Goal: Information Seeking & Learning: Learn about a topic

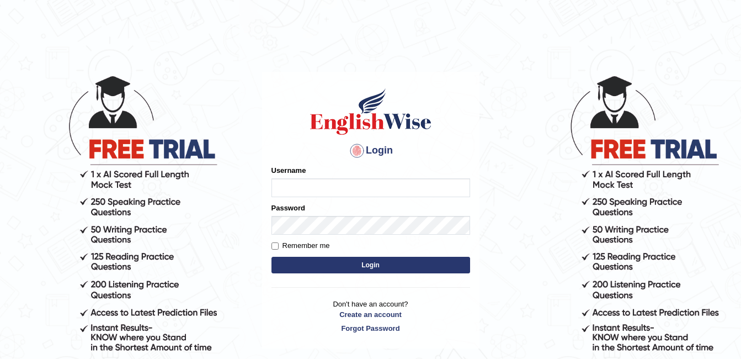
type input "ambikasharma"
click at [289, 248] on label "Remember me" at bounding box center [300, 245] width 58 height 11
click at [279, 248] on input "Remember me" at bounding box center [274, 245] width 7 height 7
checkbox input "true"
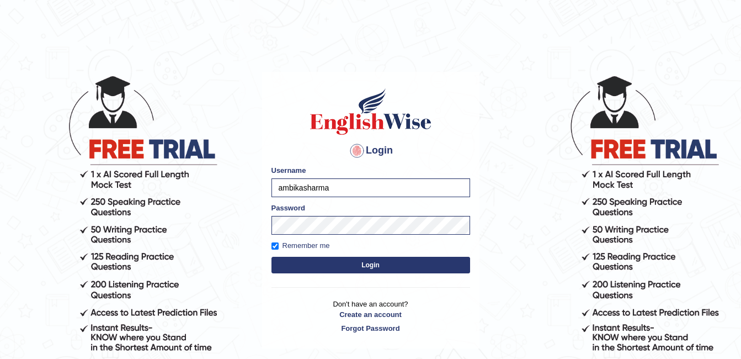
click at [306, 264] on button "Login" at bounding box center [370, 265] width 199 height 17
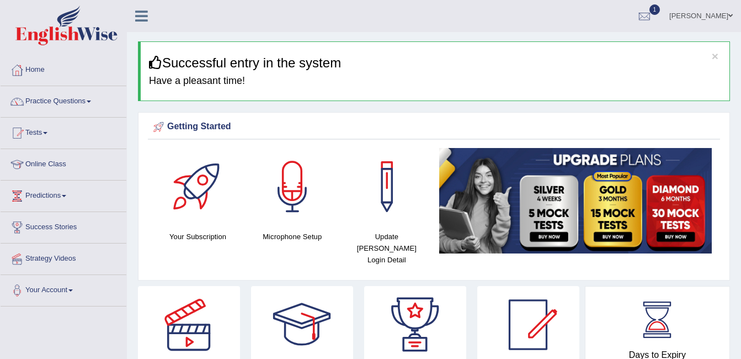
drag, startPoint x: 0, startPoint y: 0, endPoint x: 76, endPoint y: 96, distance: 122.2
click at [76, 96] on link "Practice Questions" at bounding box center [64, 100] width 126 height 28
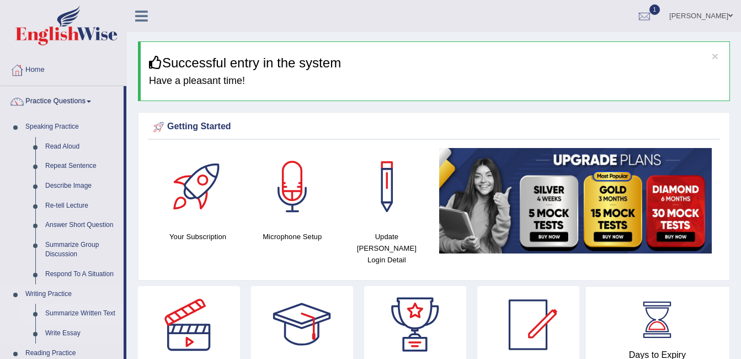
click at [60, 313] on link "Summarize Written Text" at bounding box center [81, 313] width 83 height 20
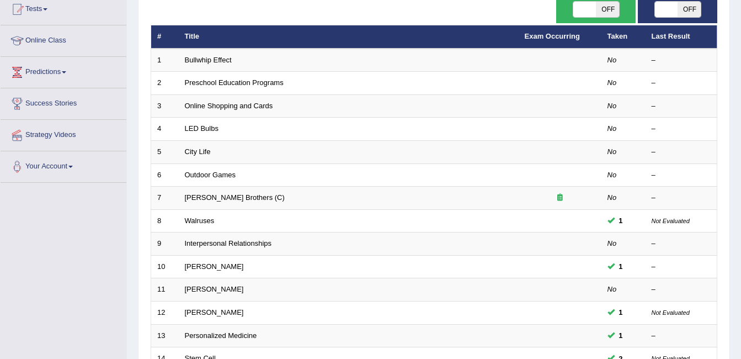
scroll to position [125, 0]
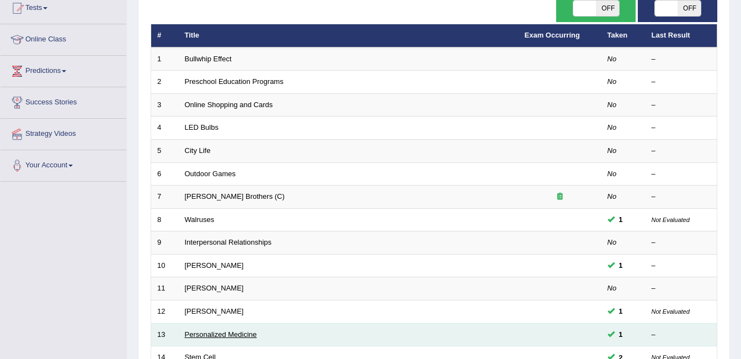
click at [191, 335] on link "Personalized Medicine" at bounding box center [221, 334] width 72 height 8
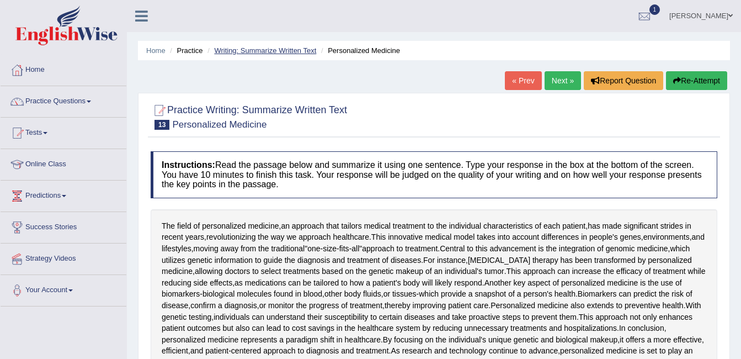
click at [234, 49] on link "Writing: Summarize Written Text" at bounding box center [265, 50] width 102 height 8
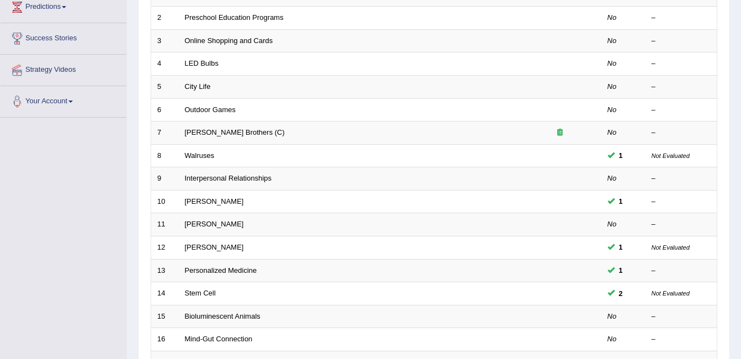
scroll to position [195, 0]
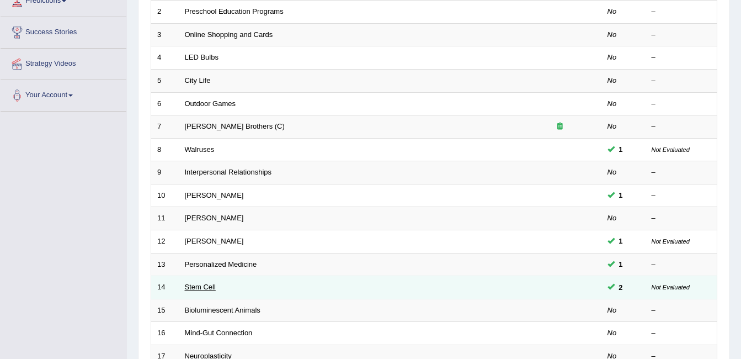
click at [200, 287] on link "Stem Cell" at bounding box center [200, 286] width 31 height 8
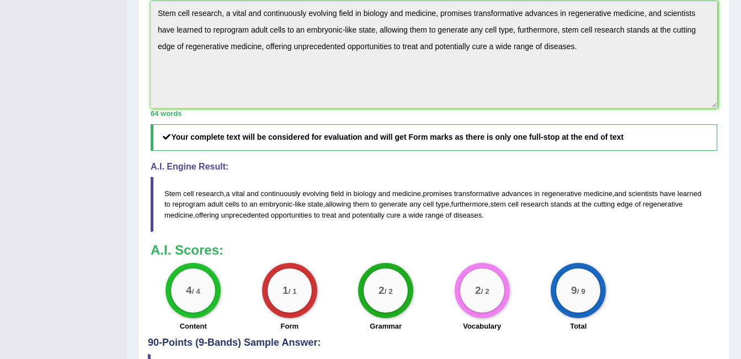
scroll to position [422, 0]
